Goal: Transaction & Acquisition: Purchase product/service

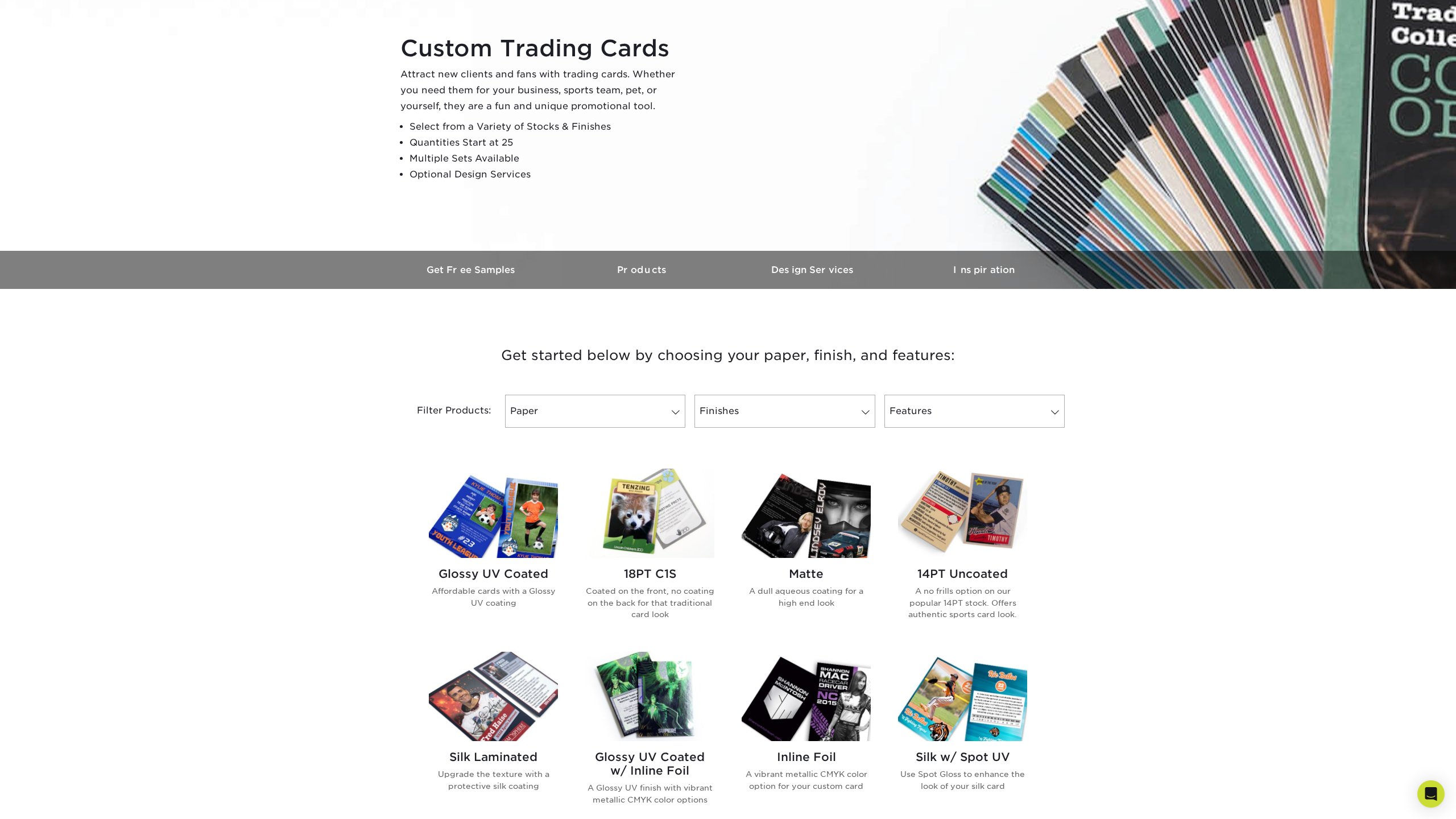
scroll to position [111, 0]
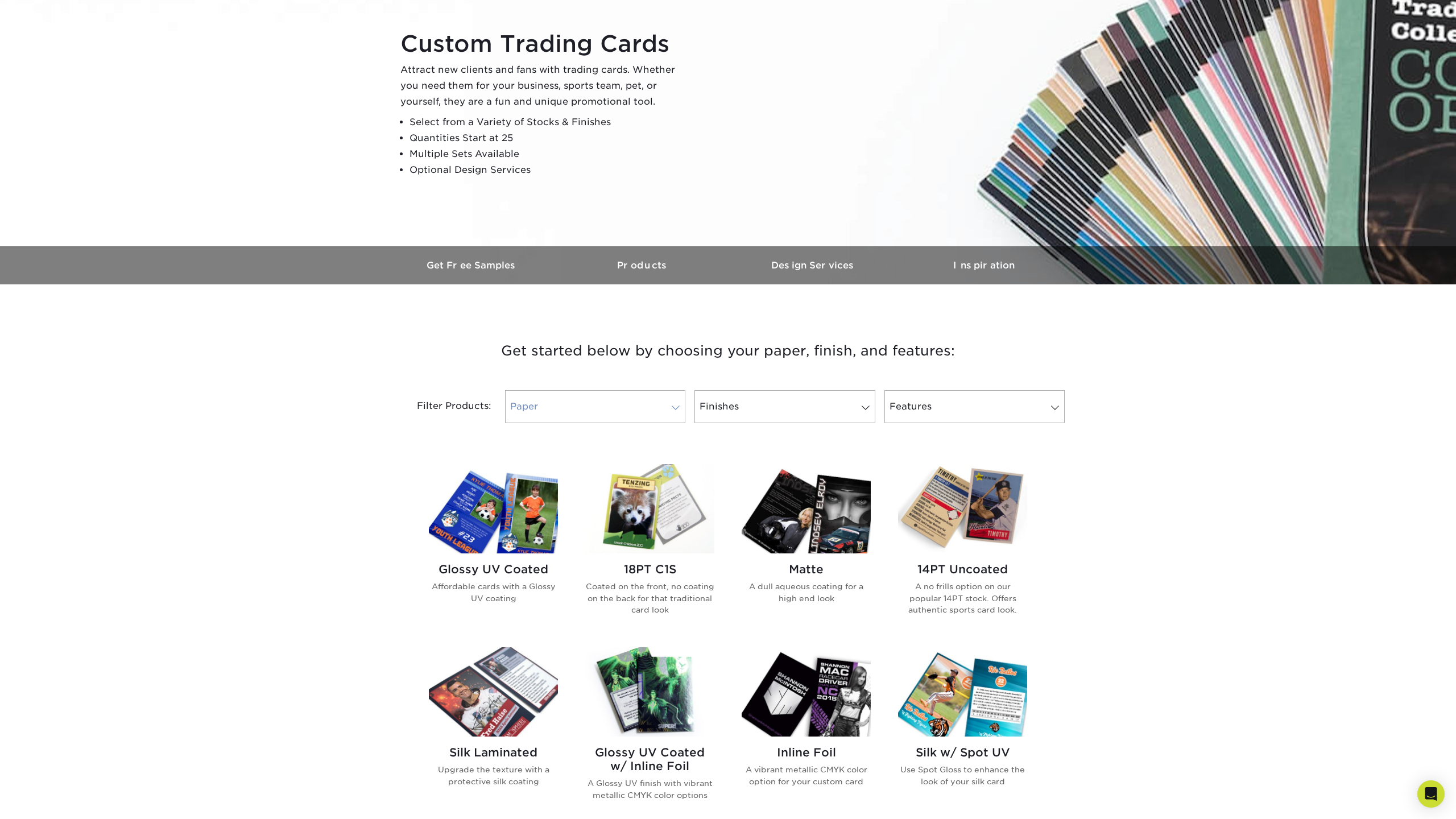
click at [649, 413] on link "Paper" at bounding box center [595, 406] width 180 height 33
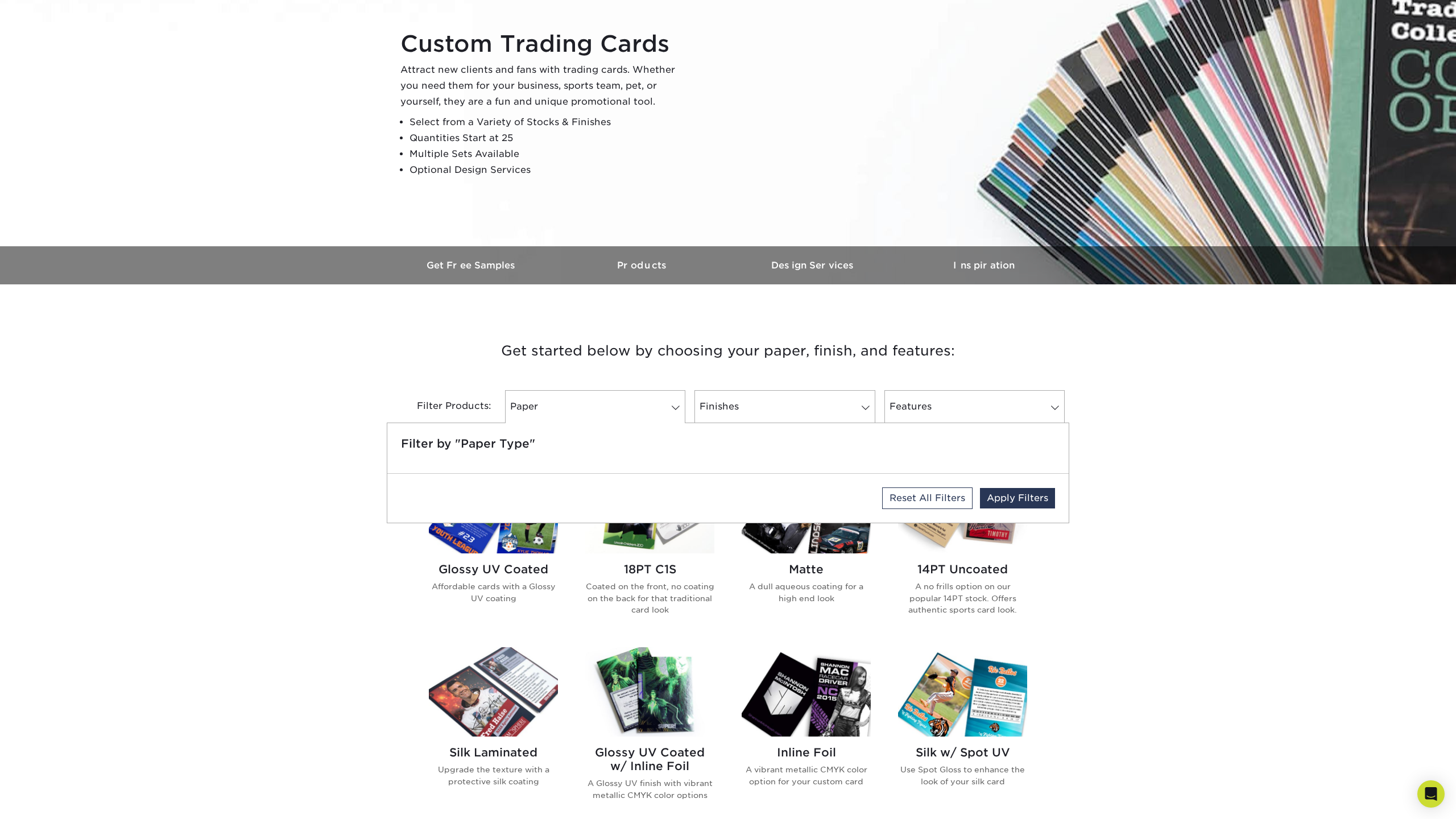
click at [1095, 492] on div "Get started below by choosing your paper, finish, and features: Filtered Matche…" at bounding box center [728, 736] width 1456 height 849
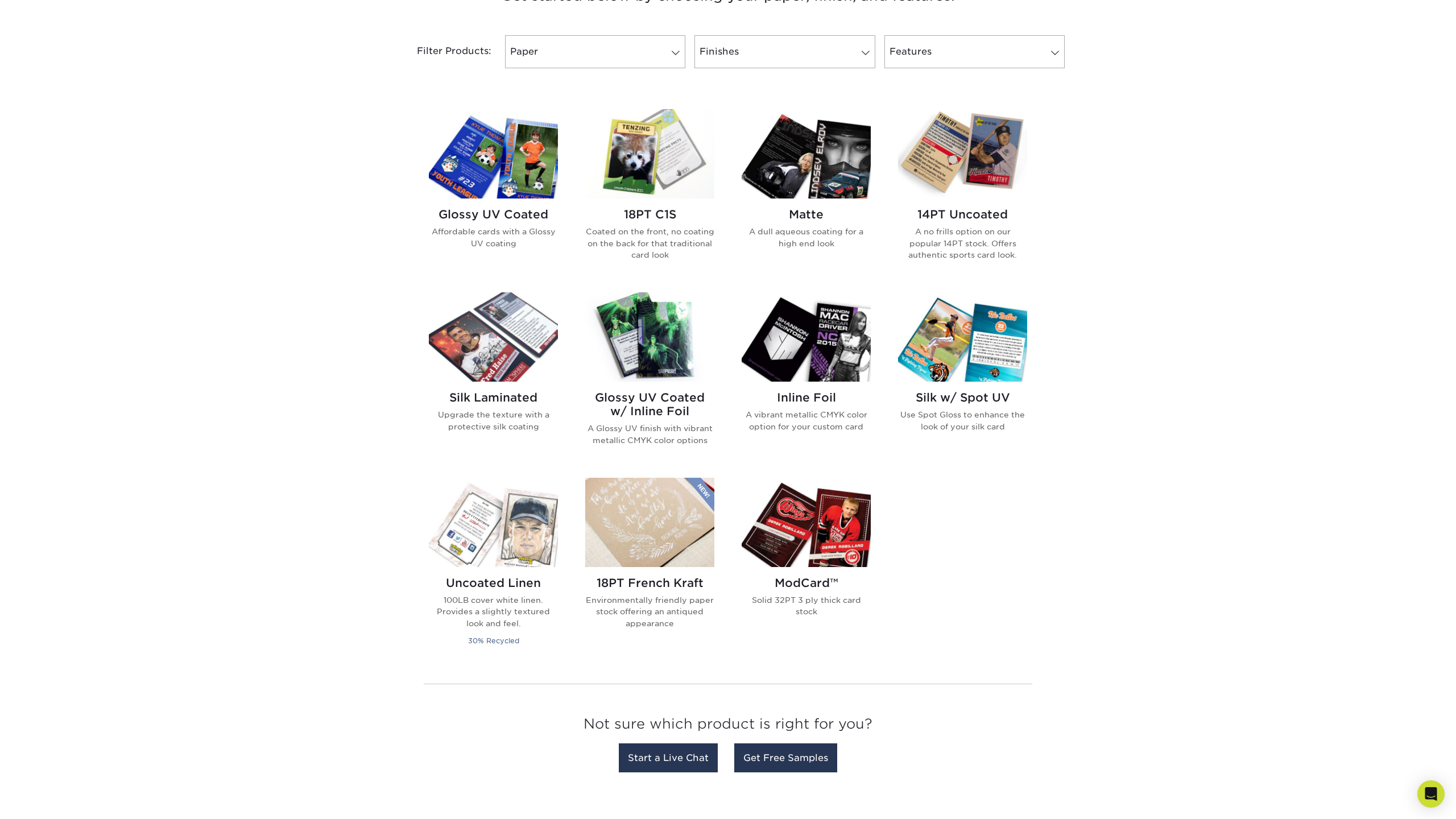
scroll to position [480, 0]
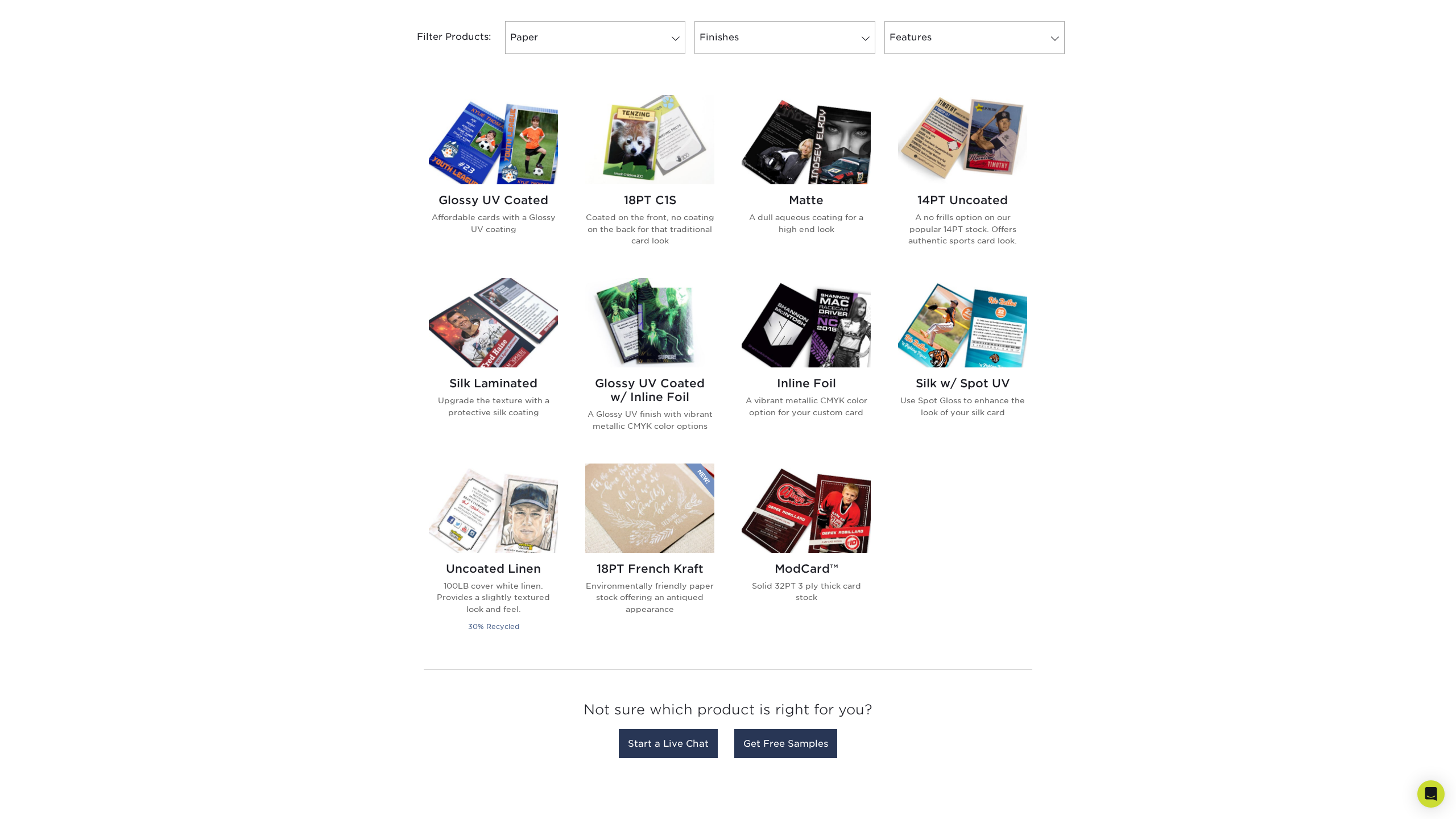
click at [639, 138] on img at bounding box center [649, 140] width 129 height 89
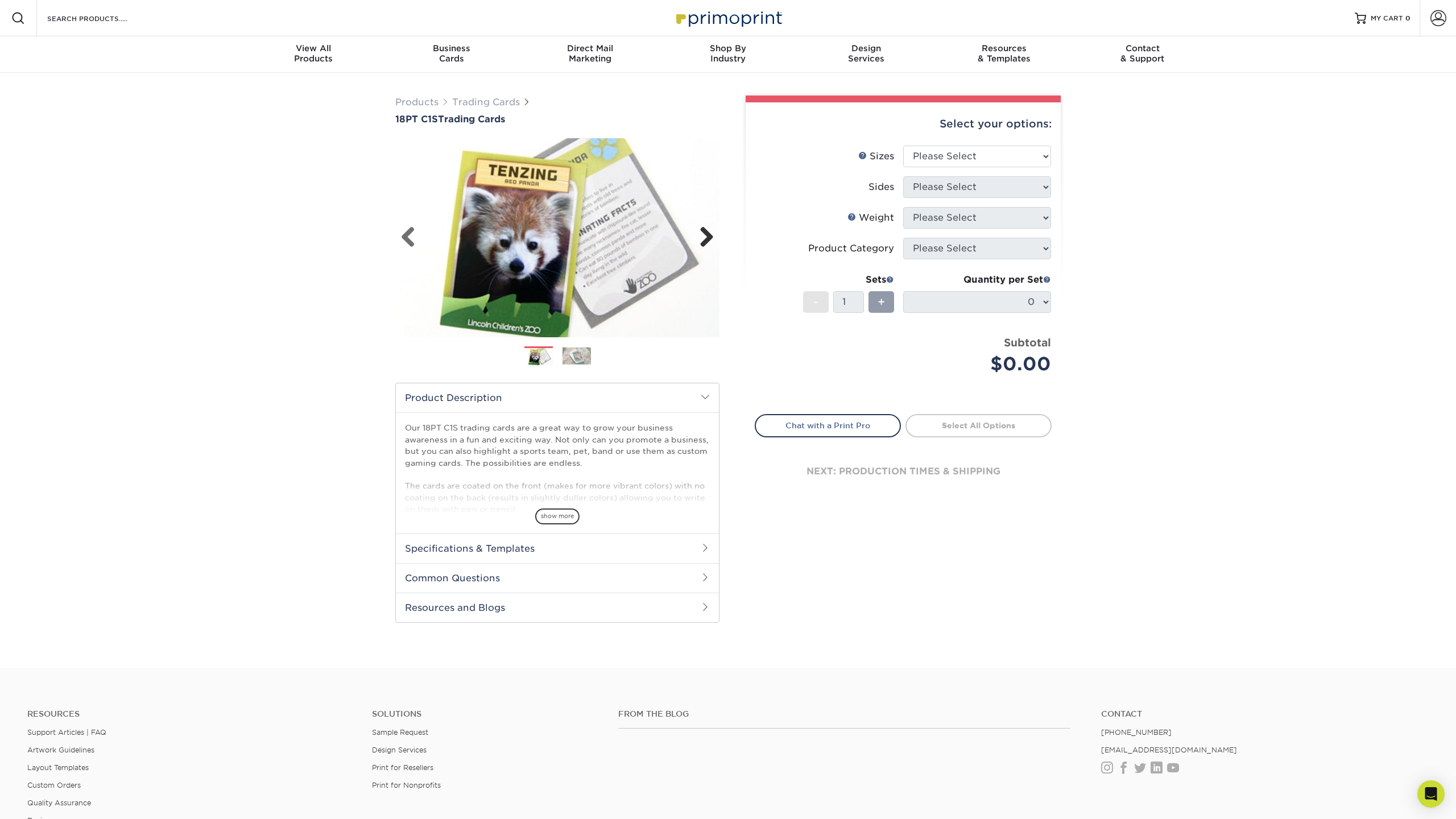
click at [700, 241] on link "Next" at bounding box center [702, 237] width 23 height 23
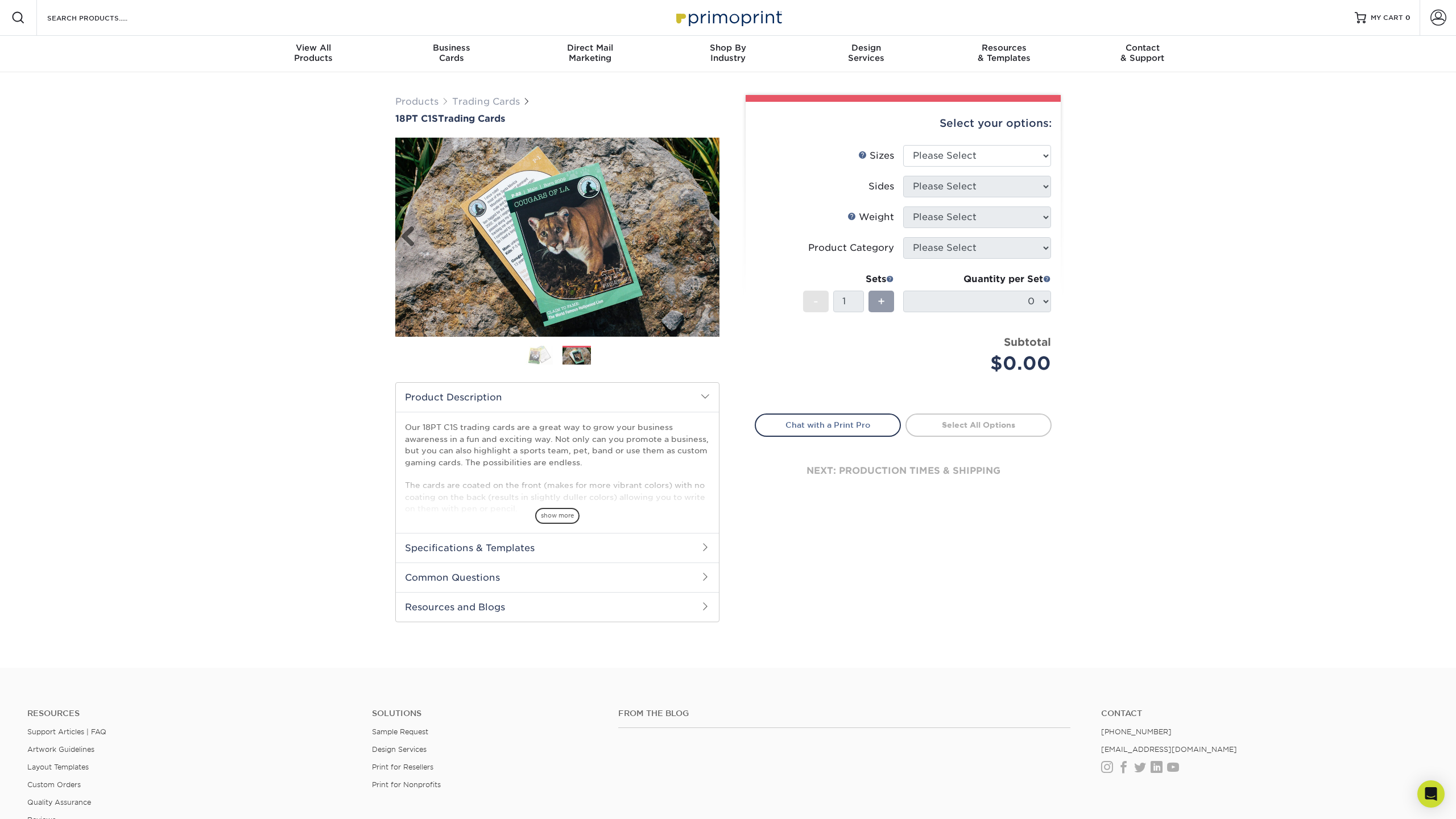
scroll to position [1, 0]
select select "2.50x3.50"
select select "13abbda7-1d64-4f25-8bb2-c179b224825d"
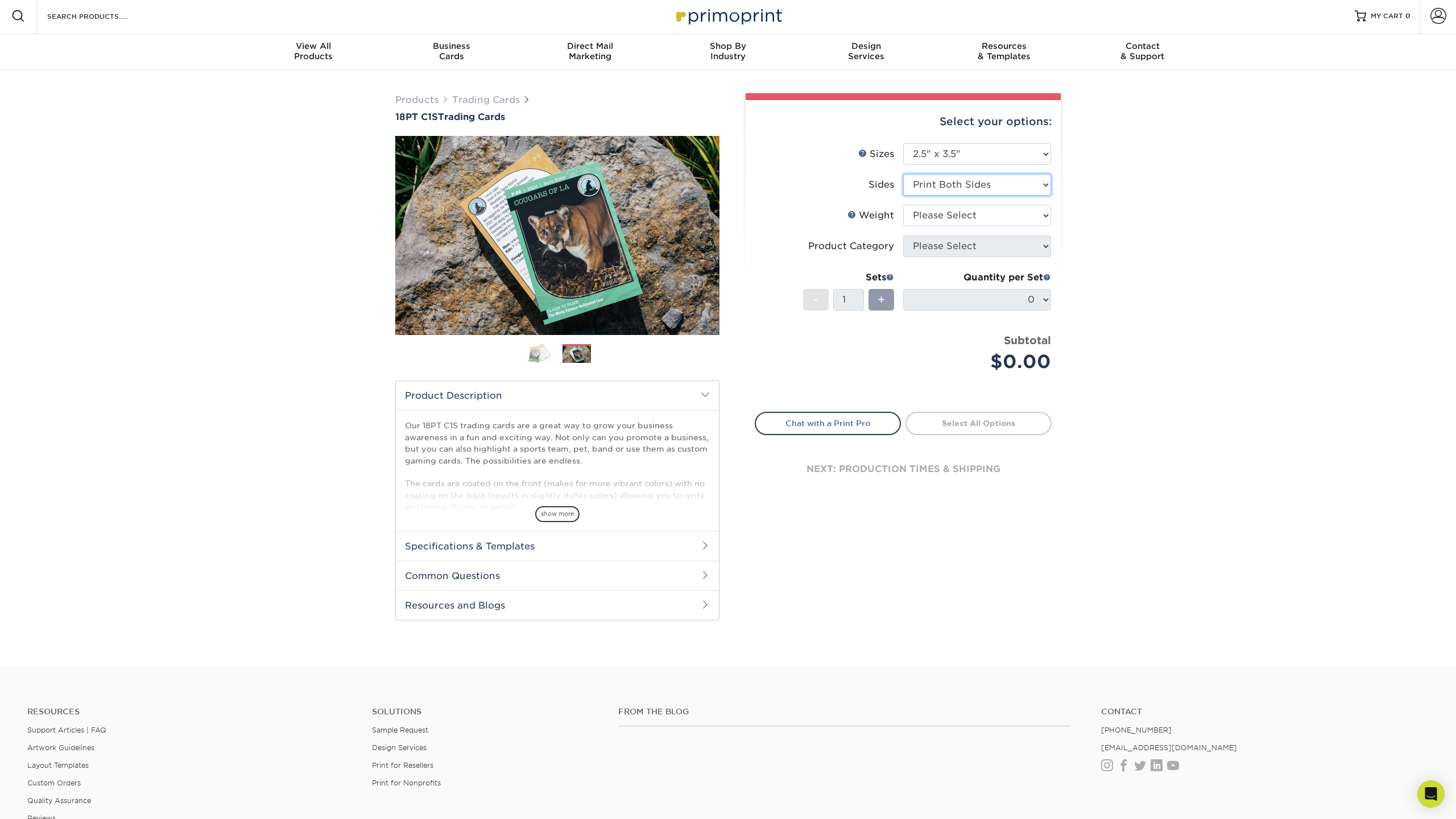
scroll to position [4, 0]
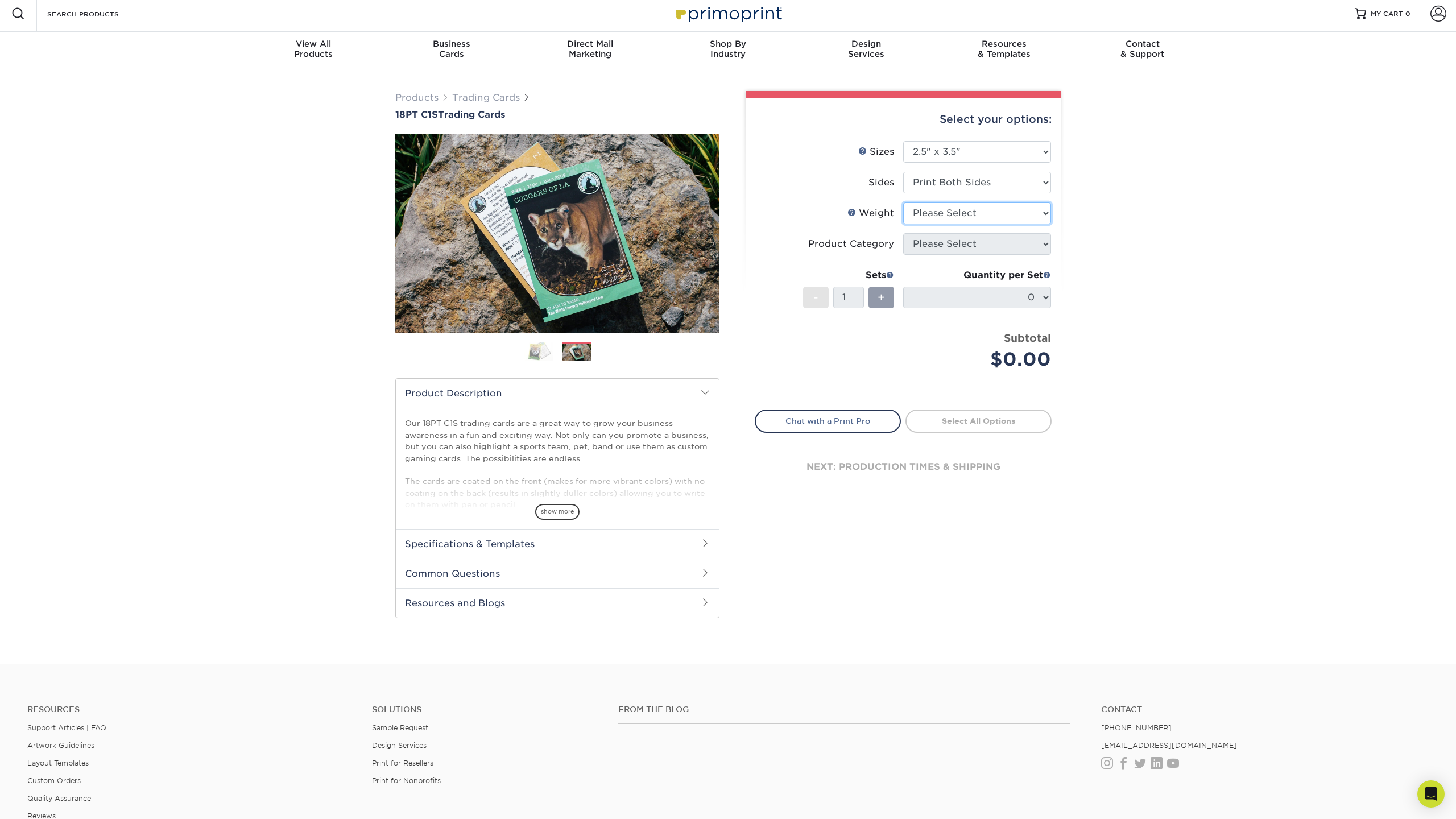
select select "18PTC1S"
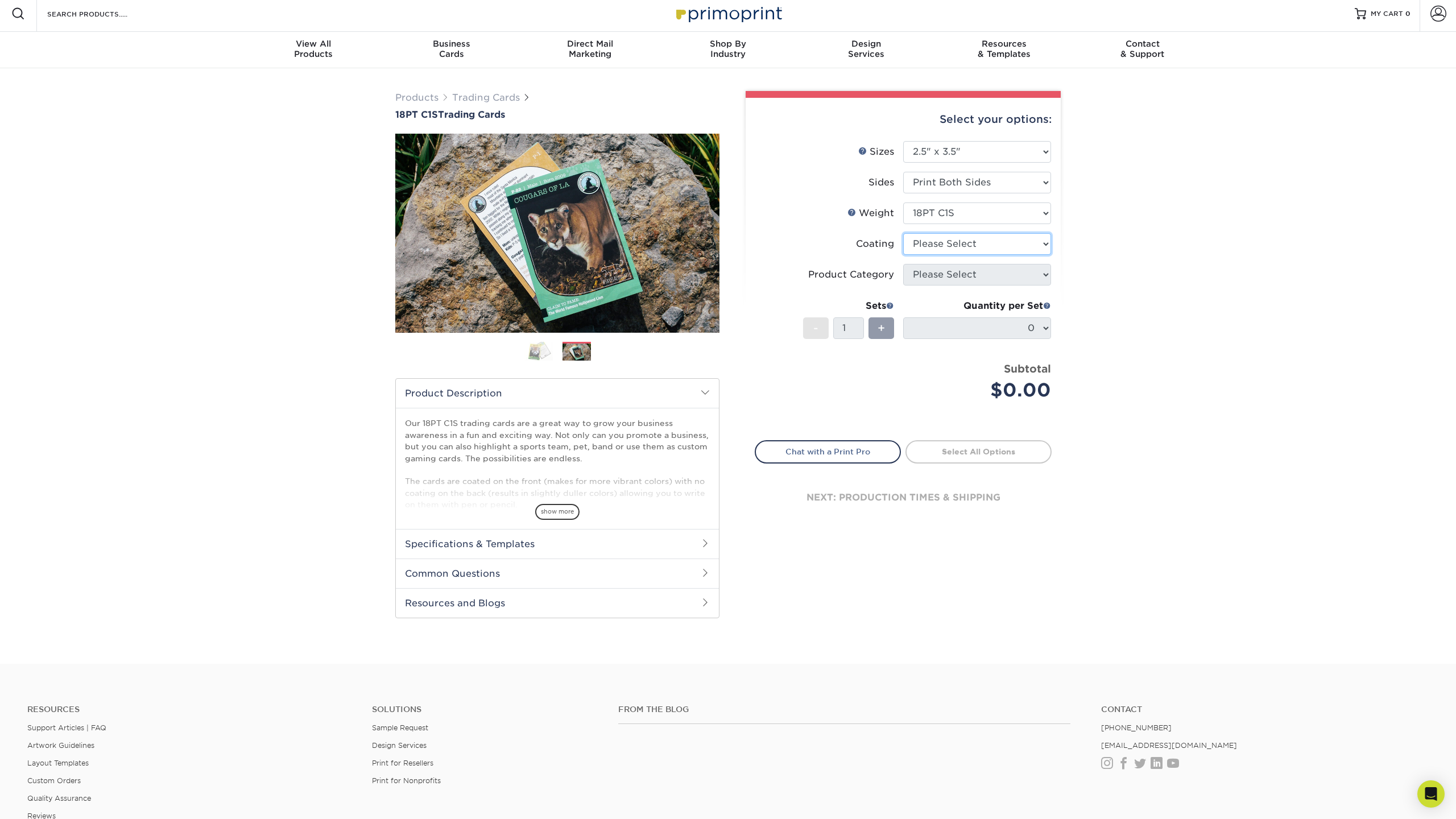
select select "1e8116af-acfc-44b1-83dc-8181aa338834"
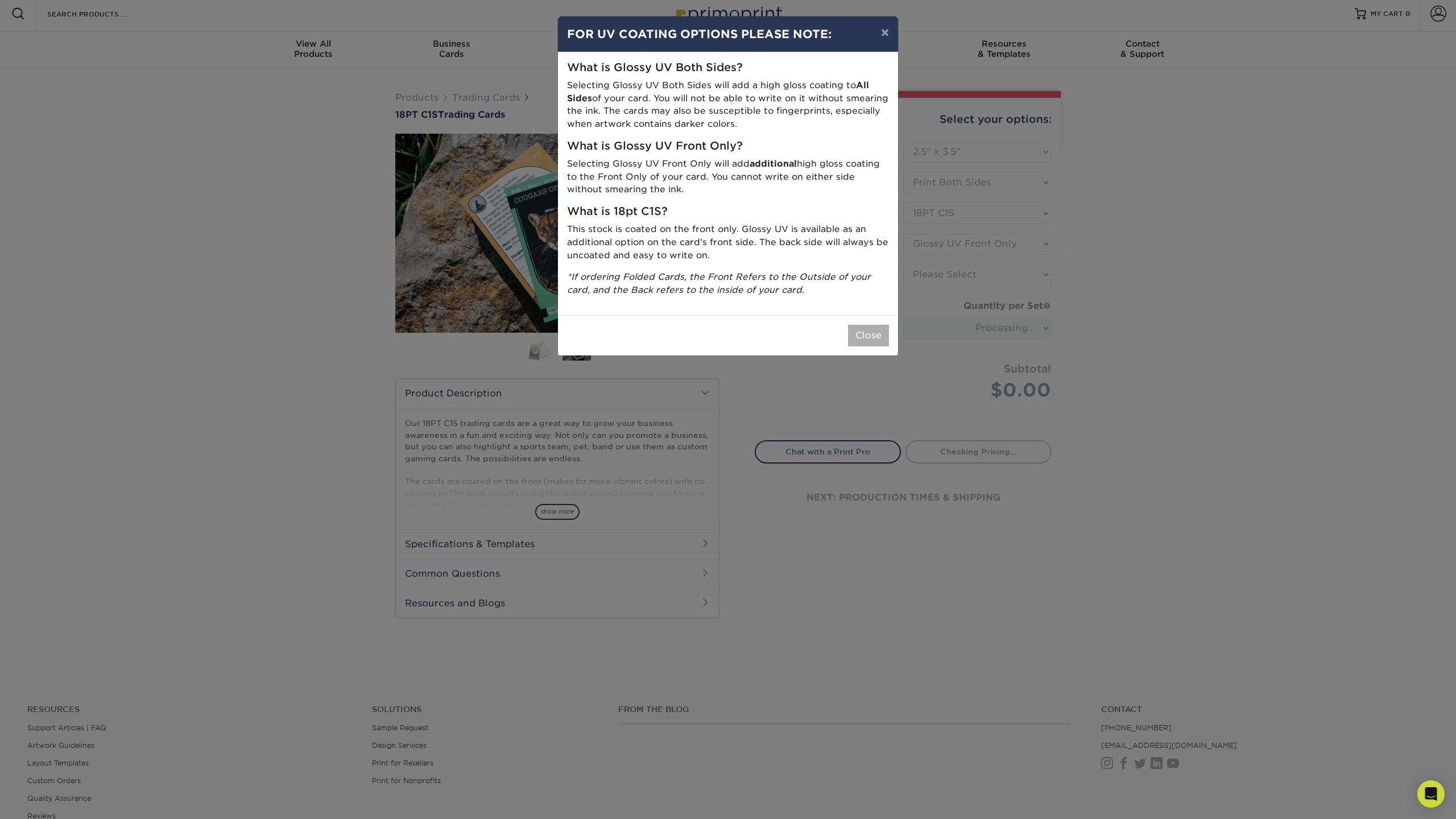
click at [867, 327] on button "Close" at bounding box center [869, 336] width 41 height 22
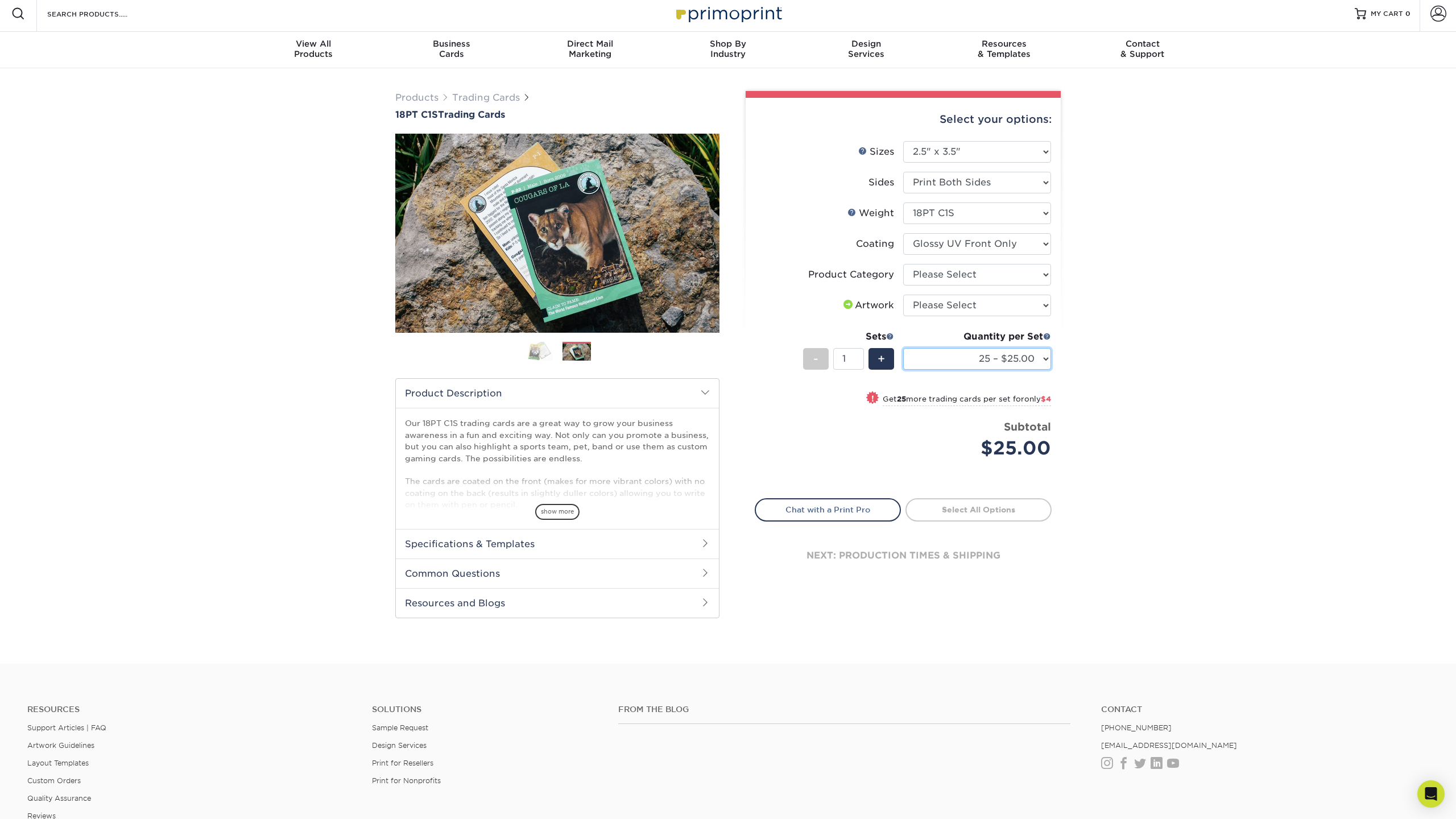
select select "50 – $29.00"
select select "upload"
click at [994, 286] on li "Product Category Please Select Trading Cards" at bounding box center [903, 279] width 296 height 31
select select "c2f9bce9-36c2-409d-b101-c29d9d031e18"
drag, startPoint x: 427, startPoint y: 96, endPoint x: 448, endPoint y: 106, distance: 23.3
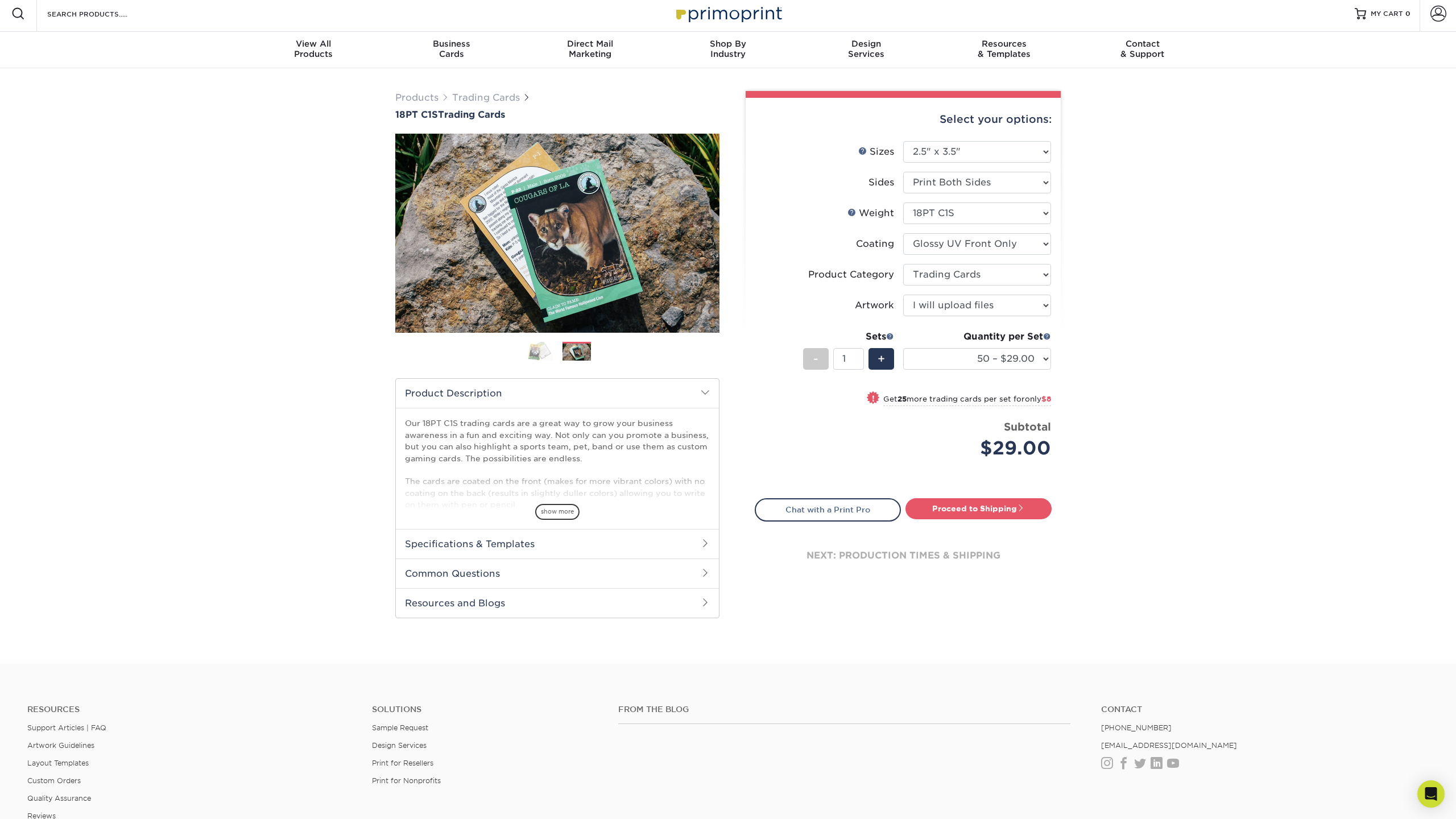
click at [427, 96] on link "Products" at bounding box center [416, 97] width 43 height 11
